Goal: Find specific page/section: Find specific page/section

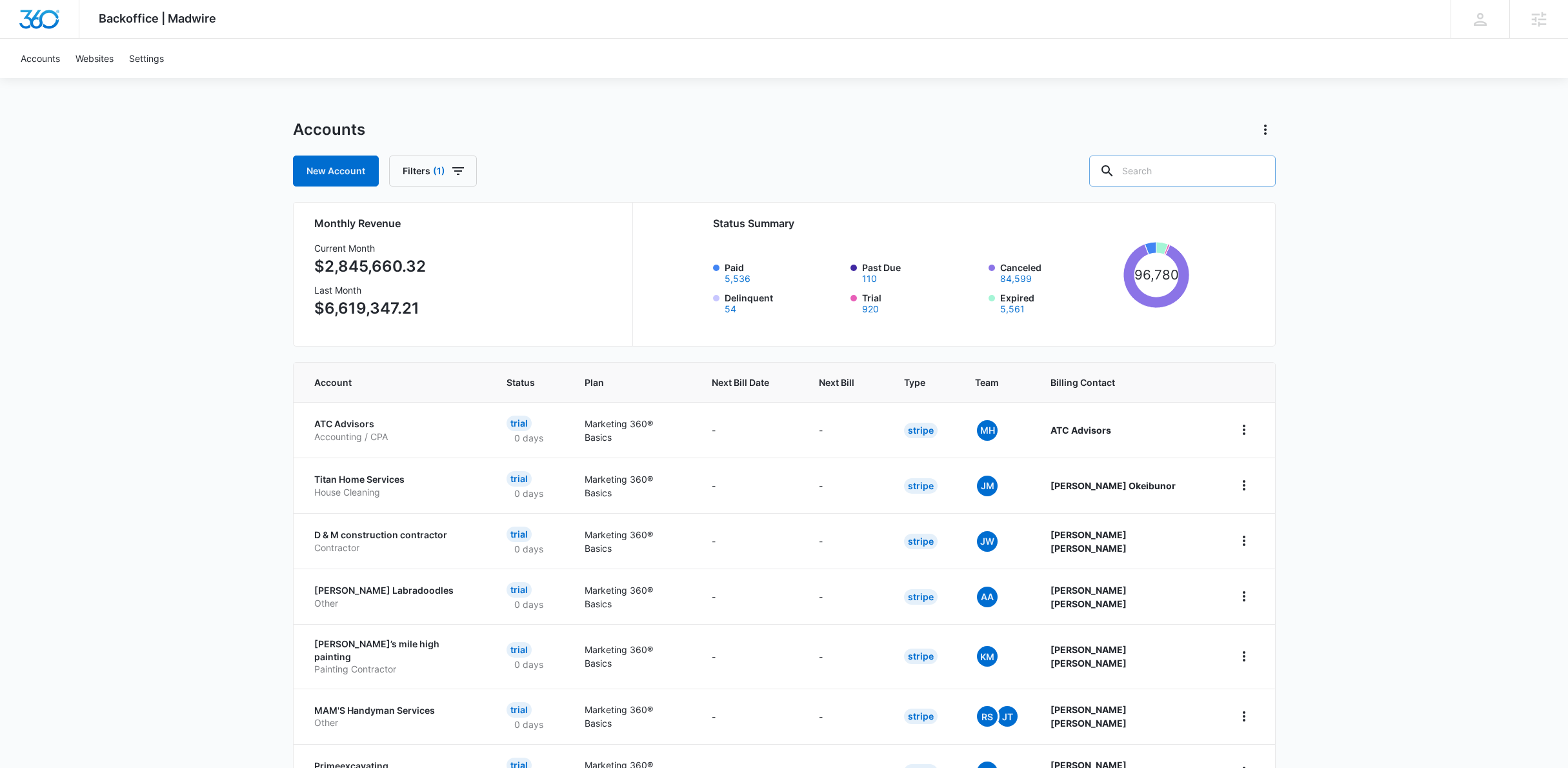
click at [1171, 170] on input "text" at bounding box center [1183, 171] width 186 height 31
type input "sell online"
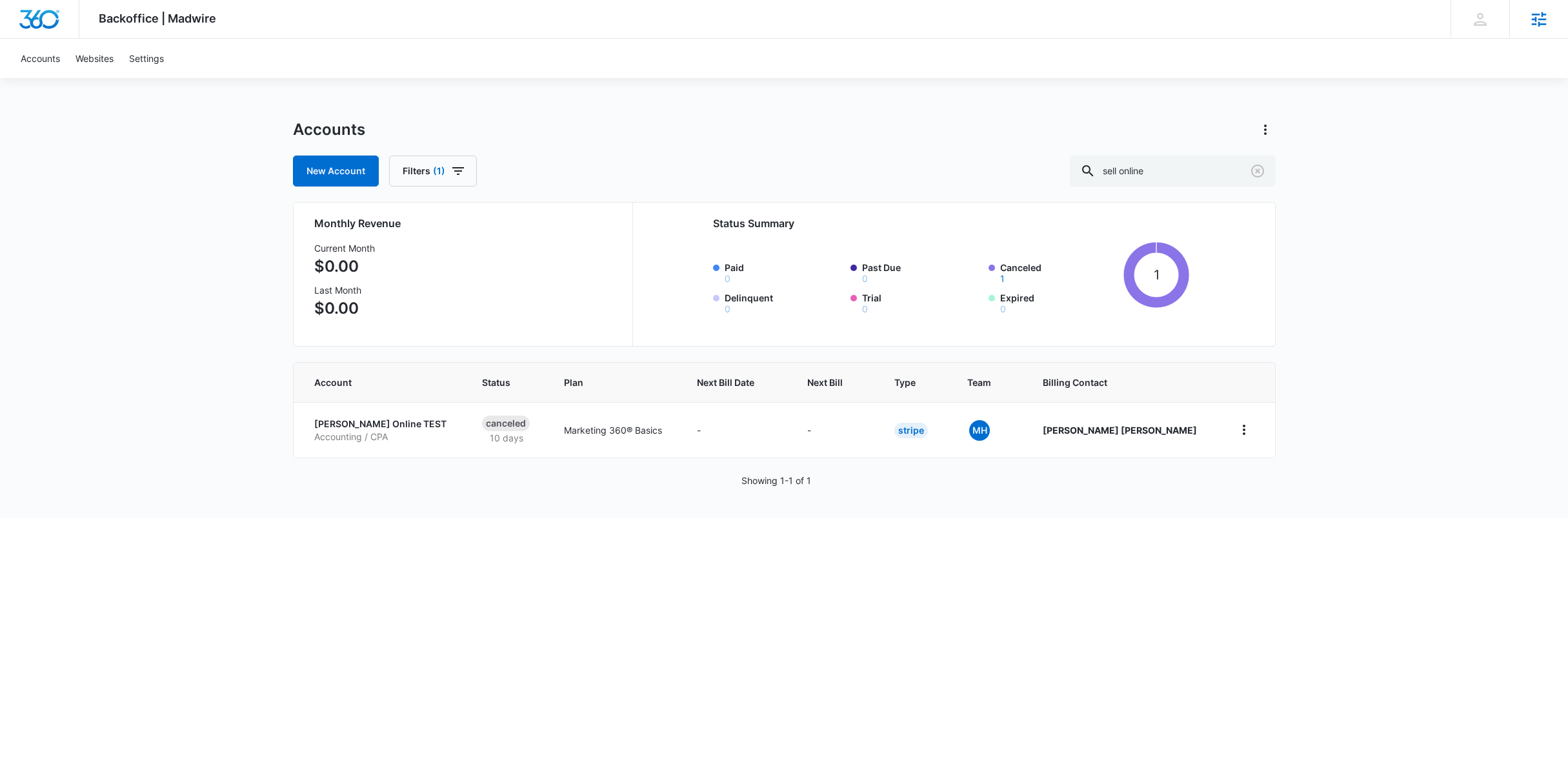
click at [1539, 13] on icon at bounding box center [1539, 19] width 19 height 19
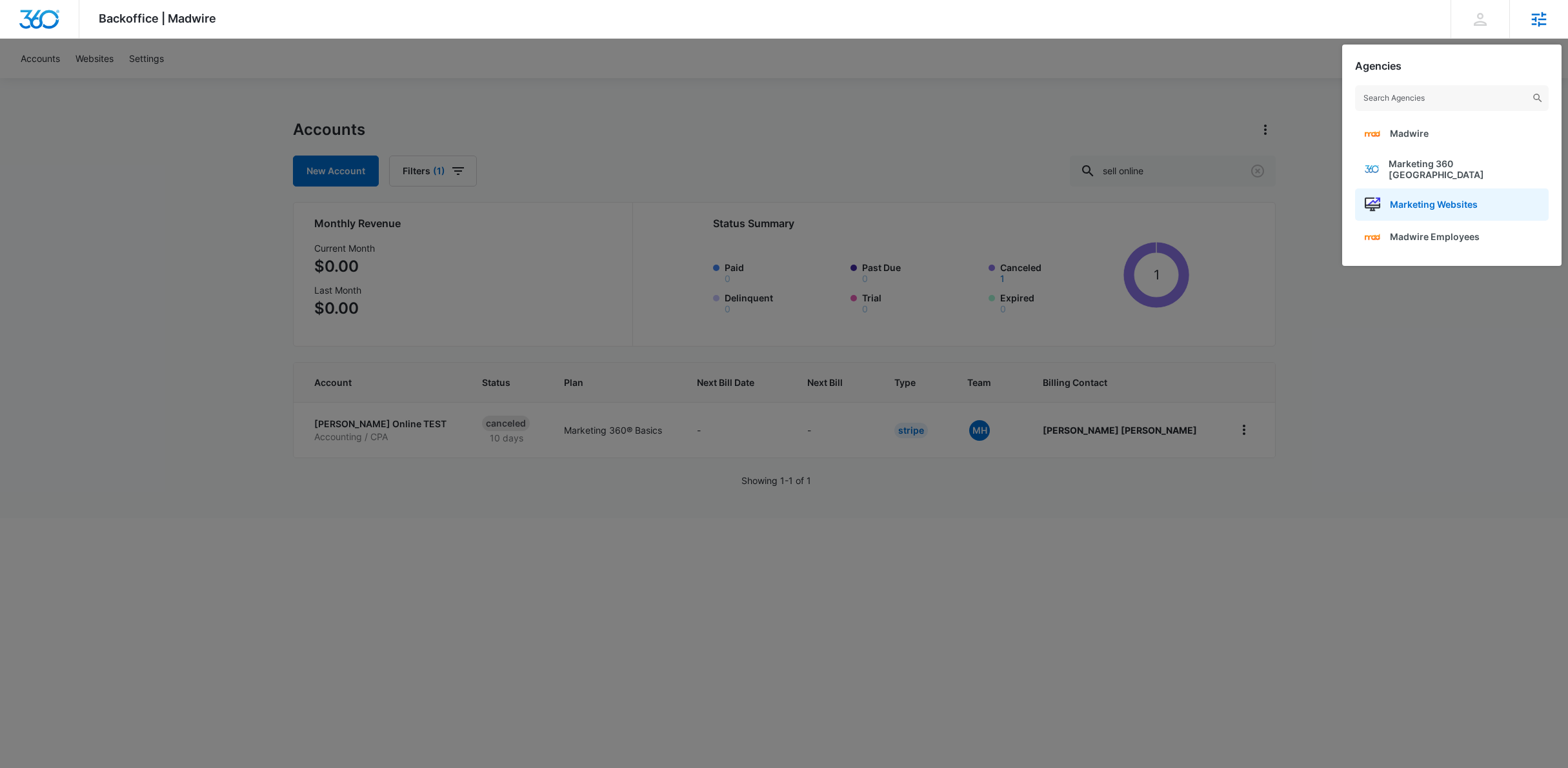
click at [1475, 205] on link "Marketing Websites" at bounding box center [1452, 205] width 193 height 32
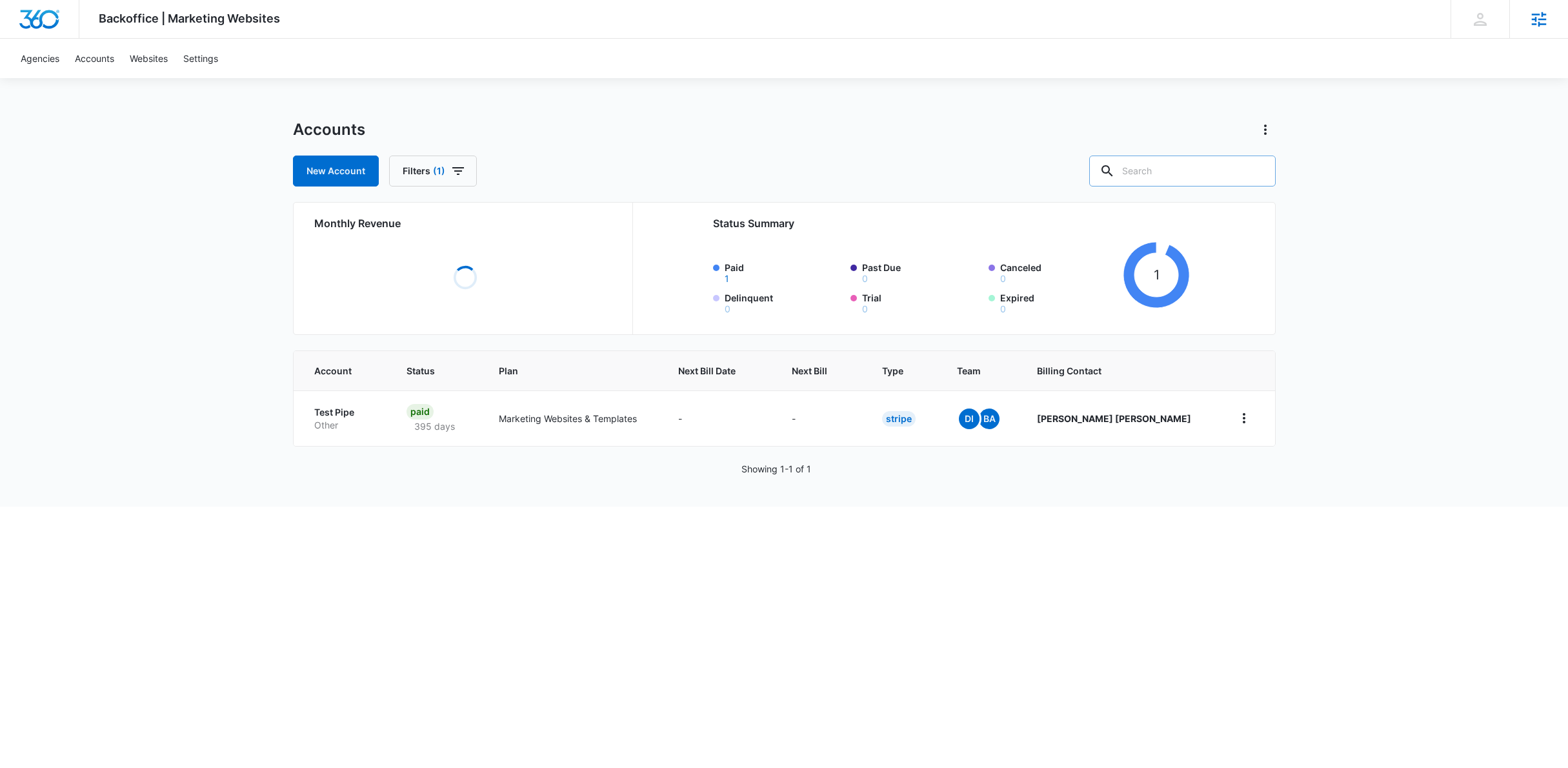
click at [1199, 166] on input "text" at bounding box center [1183, 171] width 186 height 31
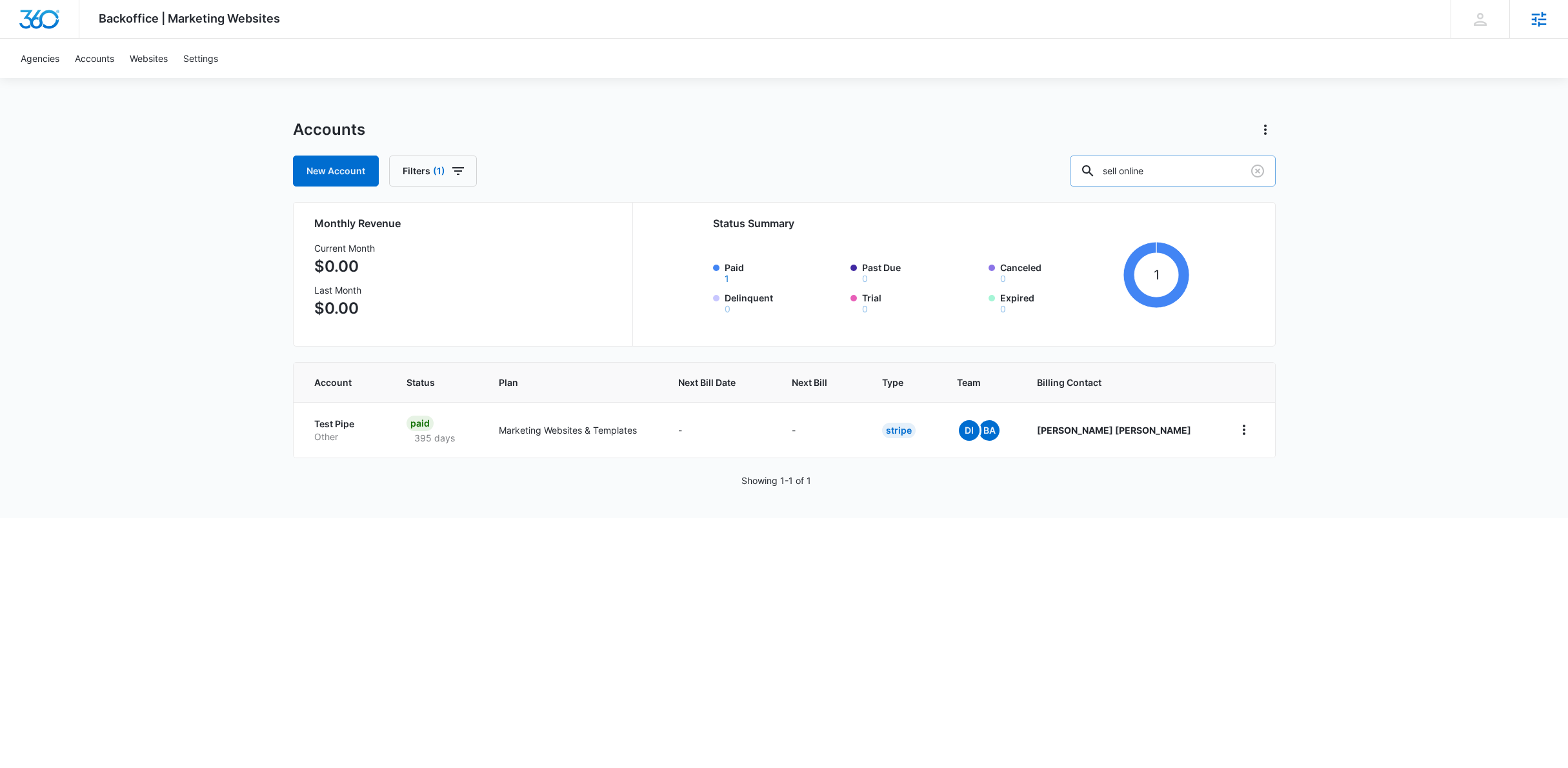
type input "sell online"
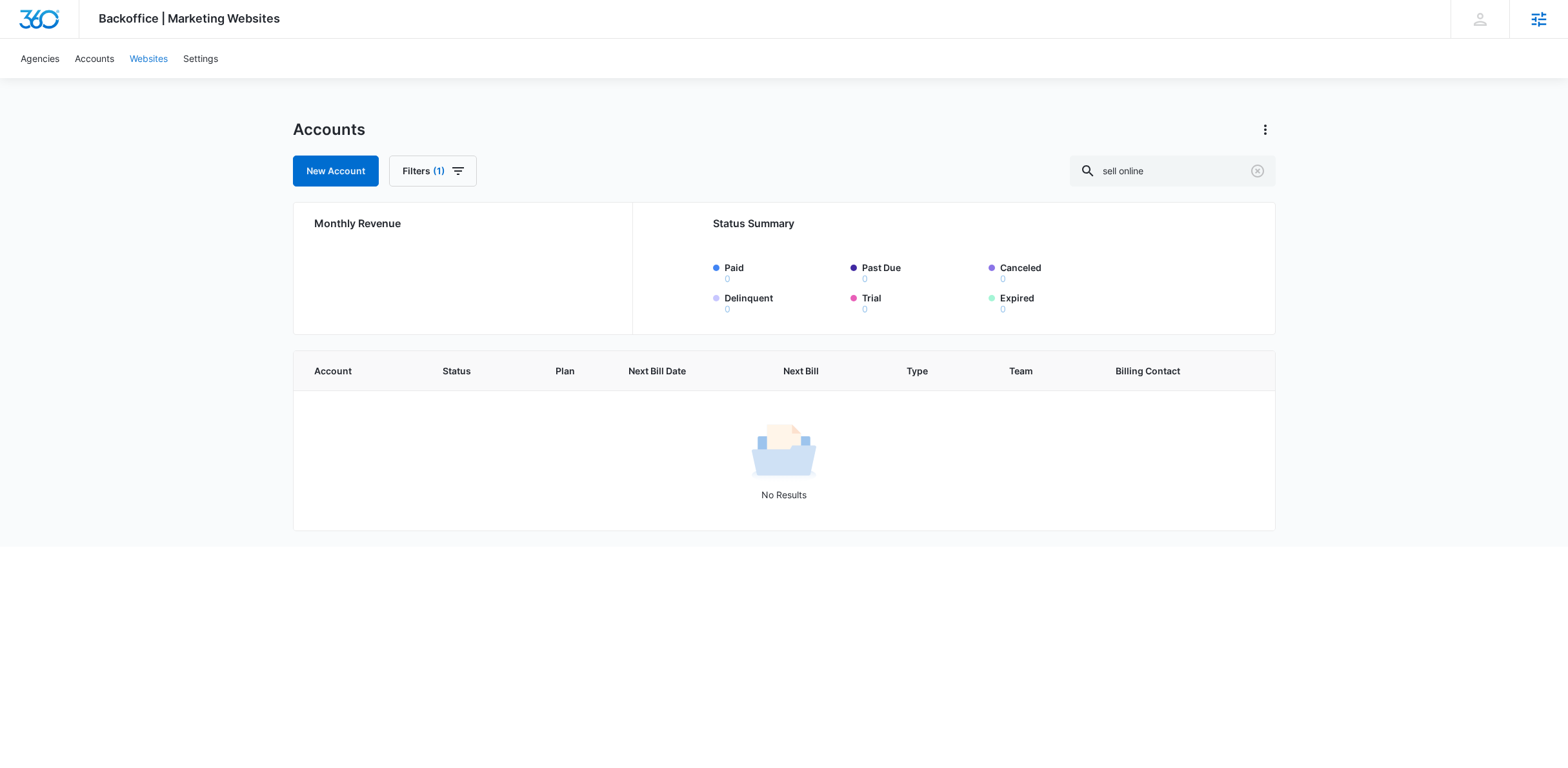
click at [159, 56] on link "Websites" at bounding box center [148, 58] width 54 height 40
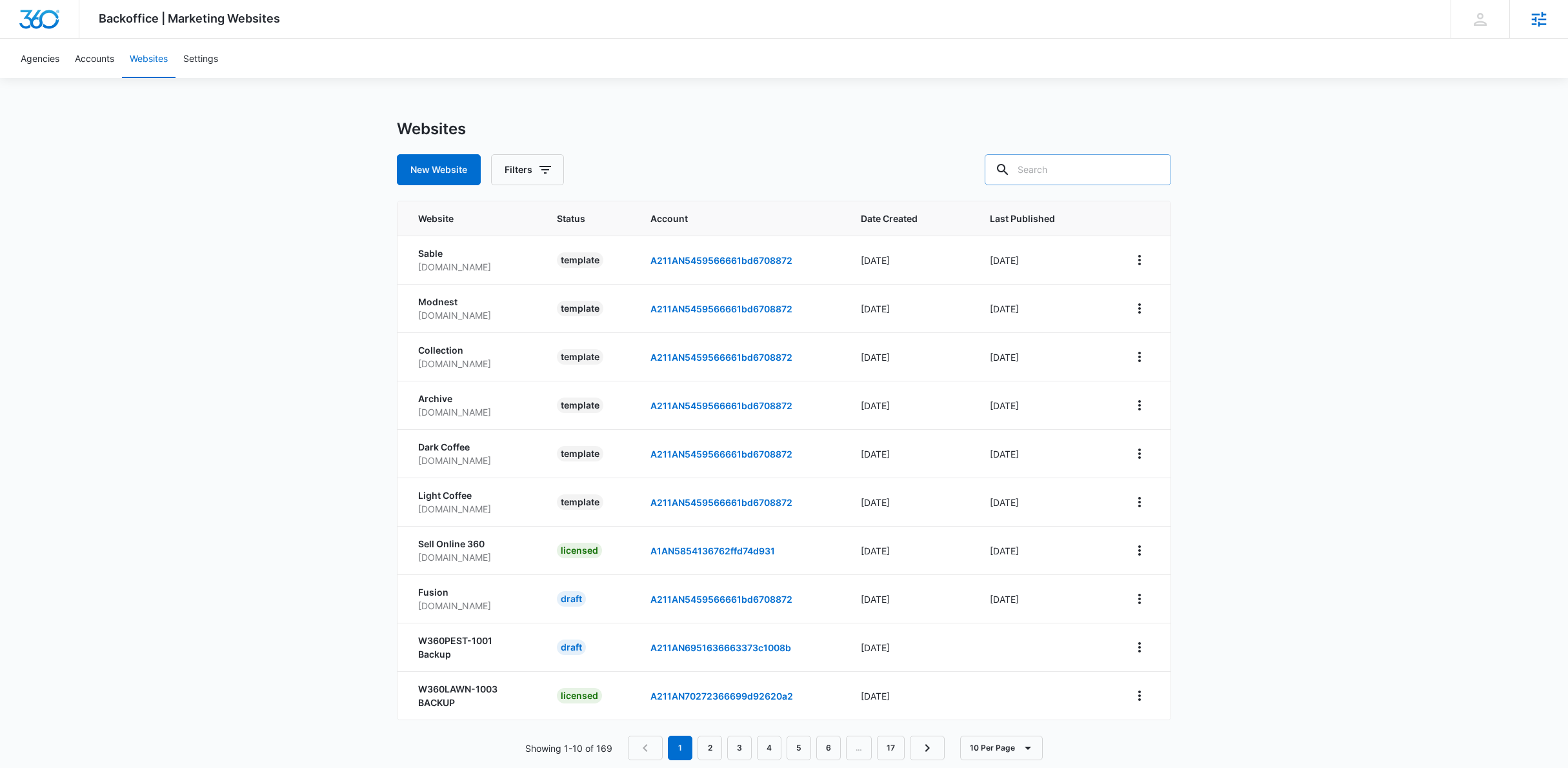
click at [1096, 176] on input "text" at bounding box center [1078, 170] width 186 height 31
type input "sell online"
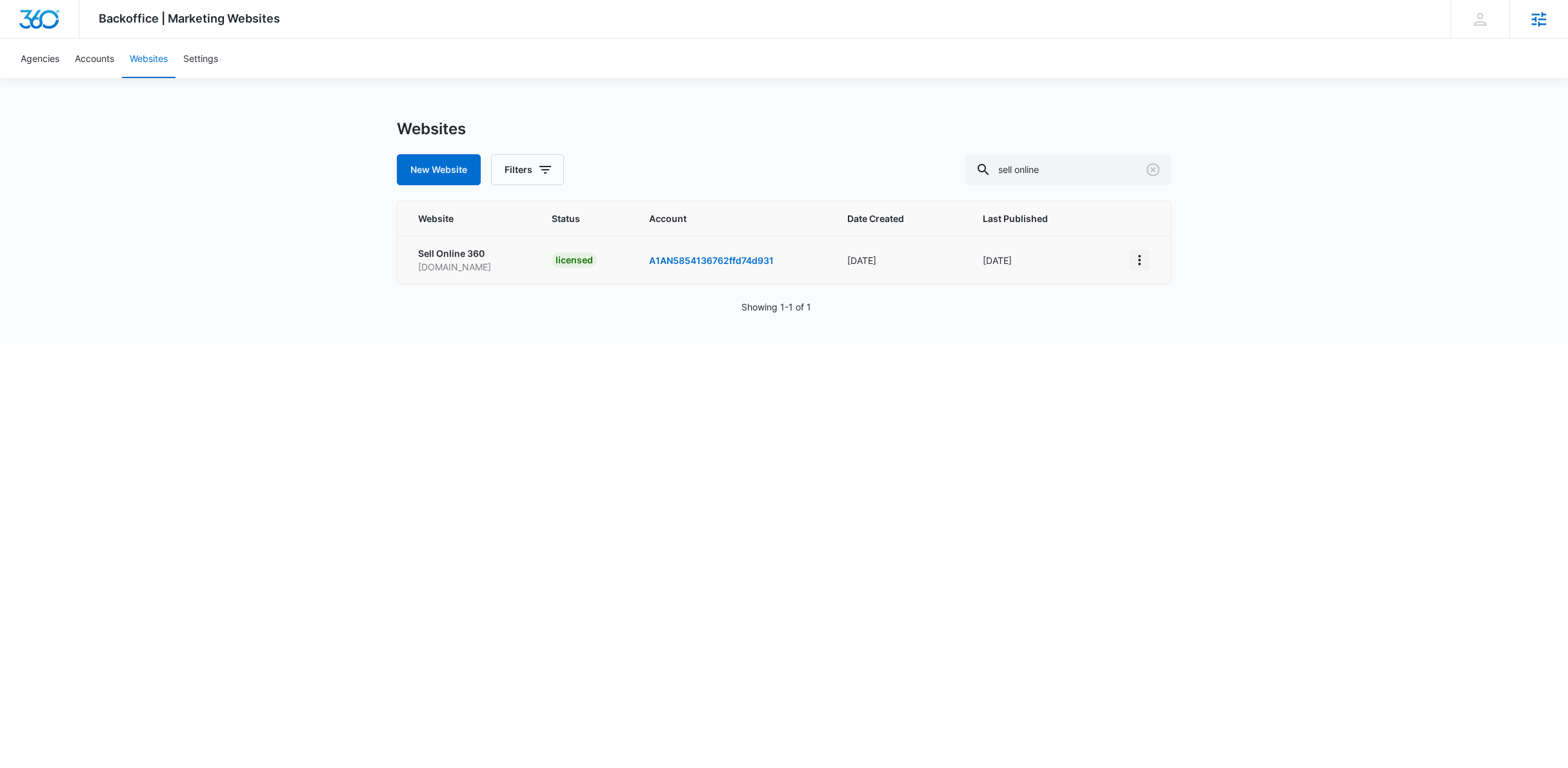
click at [1137, 267] on button "View More" at bounding box center [1139, 260] width 21 height 21
click at [1148, 315] on link "Edit Website" at bounding box center [1171, 315] width 52 height 11
